Goal: Information Seeking & Learning: Learn about a topic

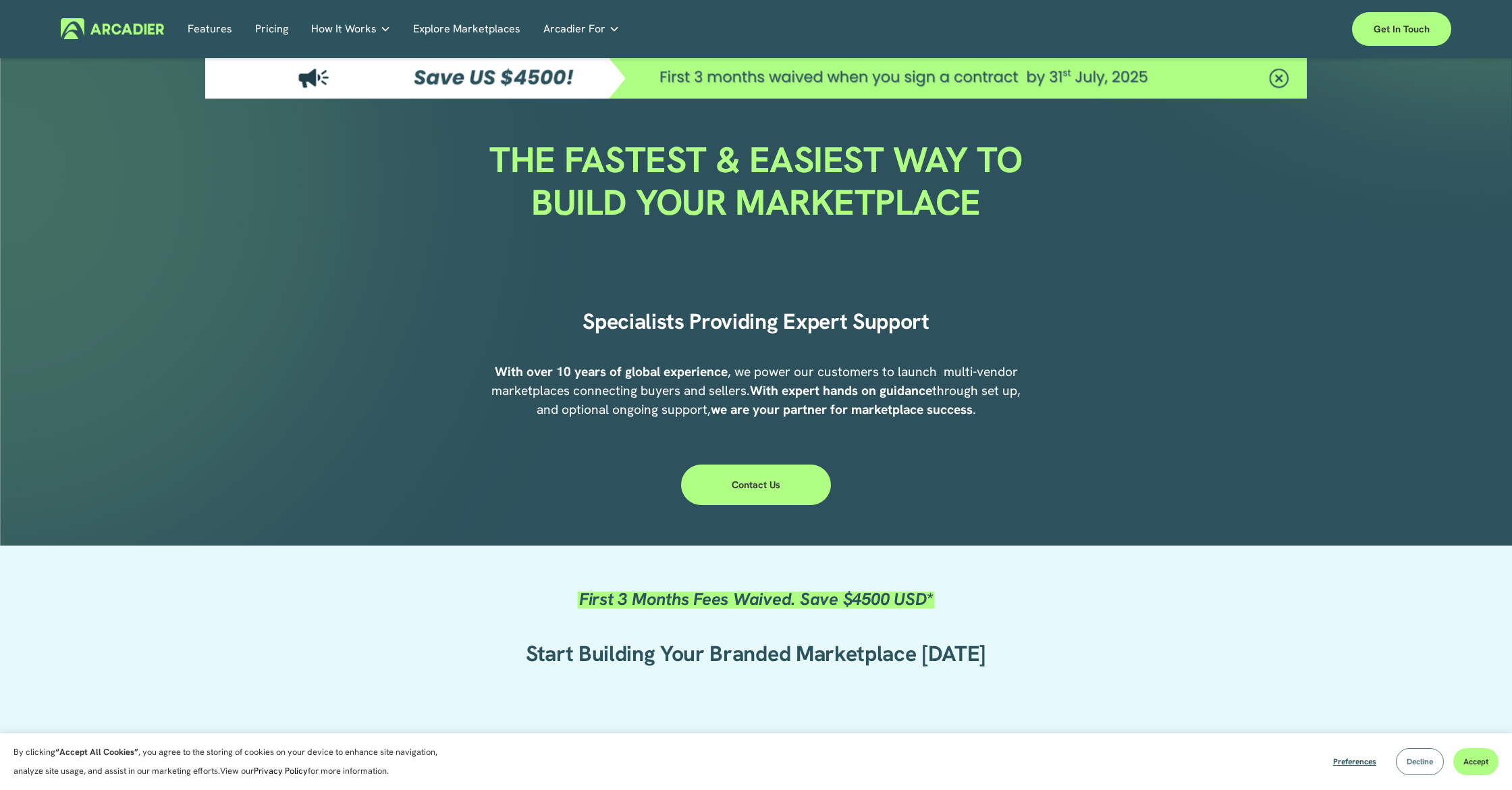
click at [1427, 766] on button "Decline" at bounding box center [1420, 760] width 48 height 27
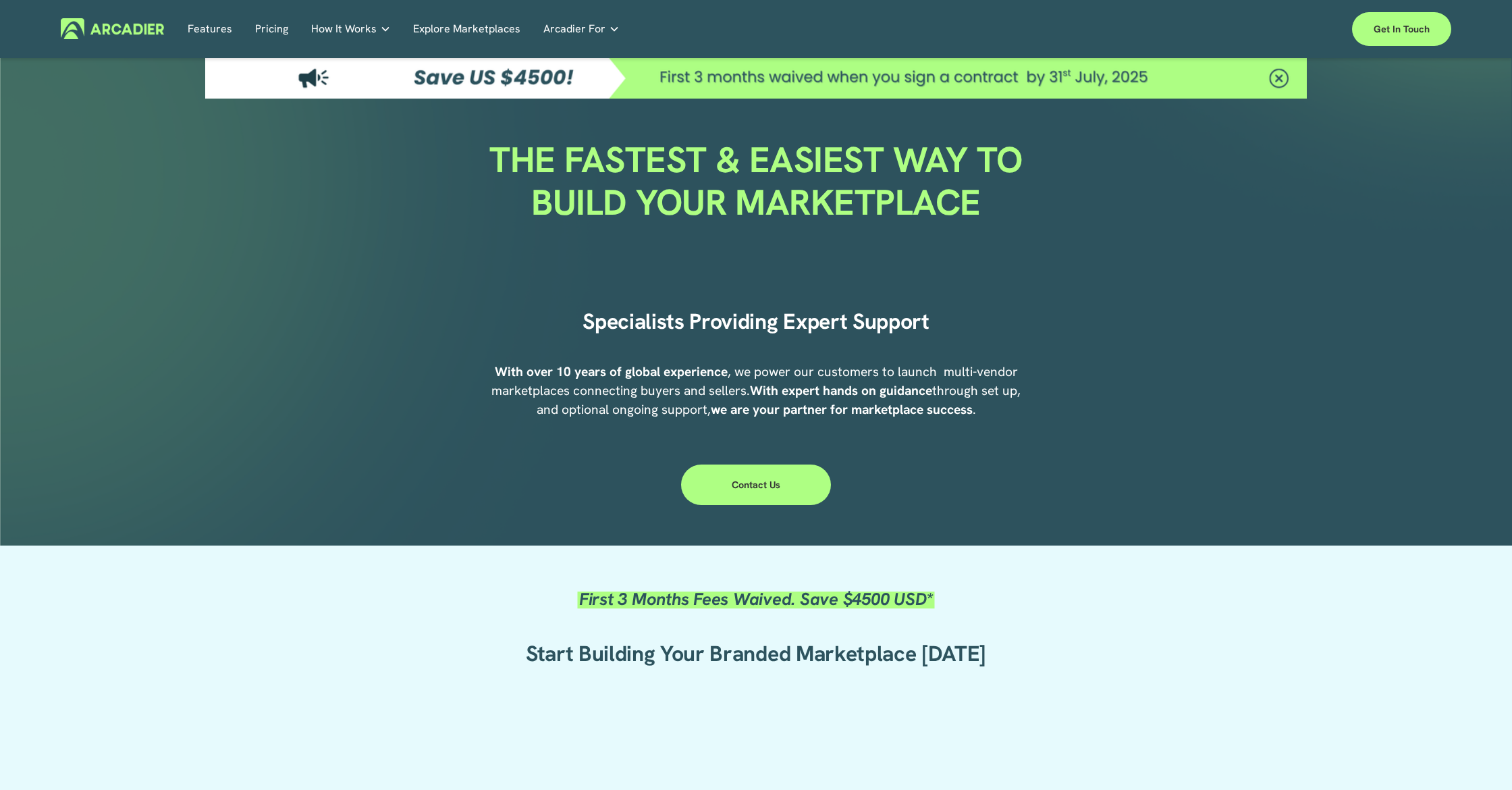
click at [272, 30] on link "Pricing" at bounding box center [272, 29] width 33 height 21
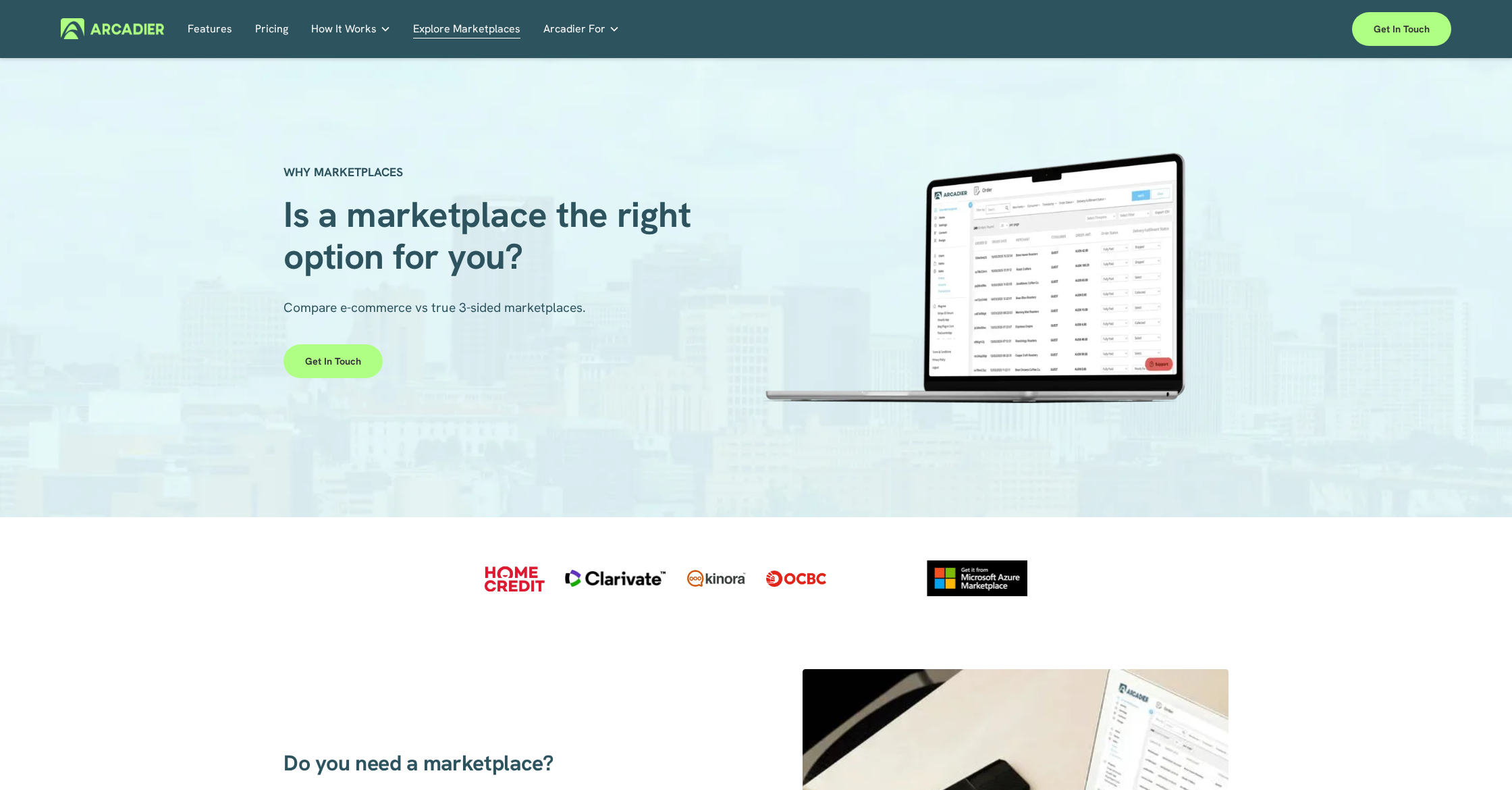
click at [271, 28] on link "Pricing" at bounding box center [272, 29] width 33 height 21
